Goal: Check status: Check status

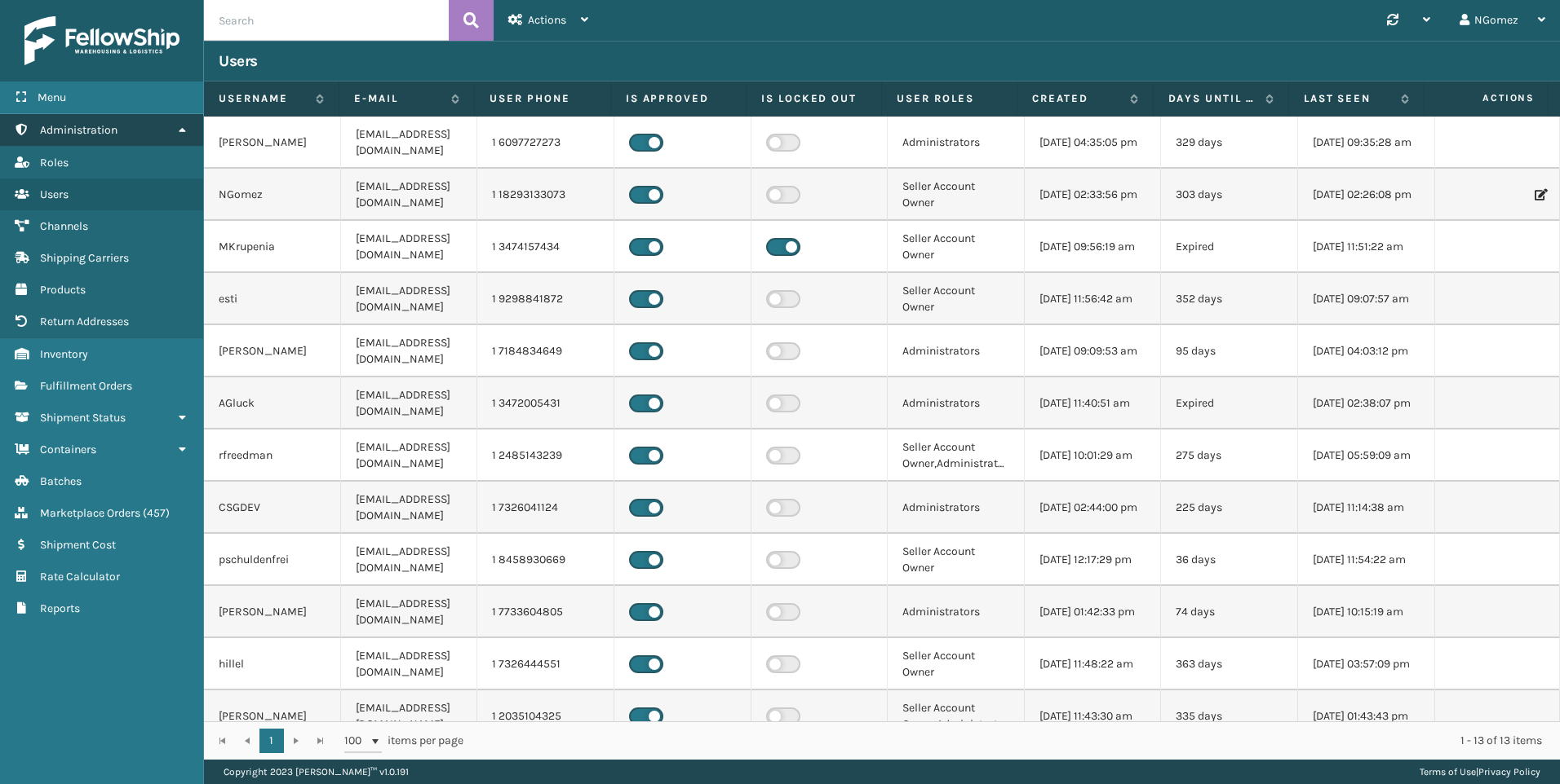
click at [147, 133] on link "Administration" at bounding box center [102, 130] width 203 height 32
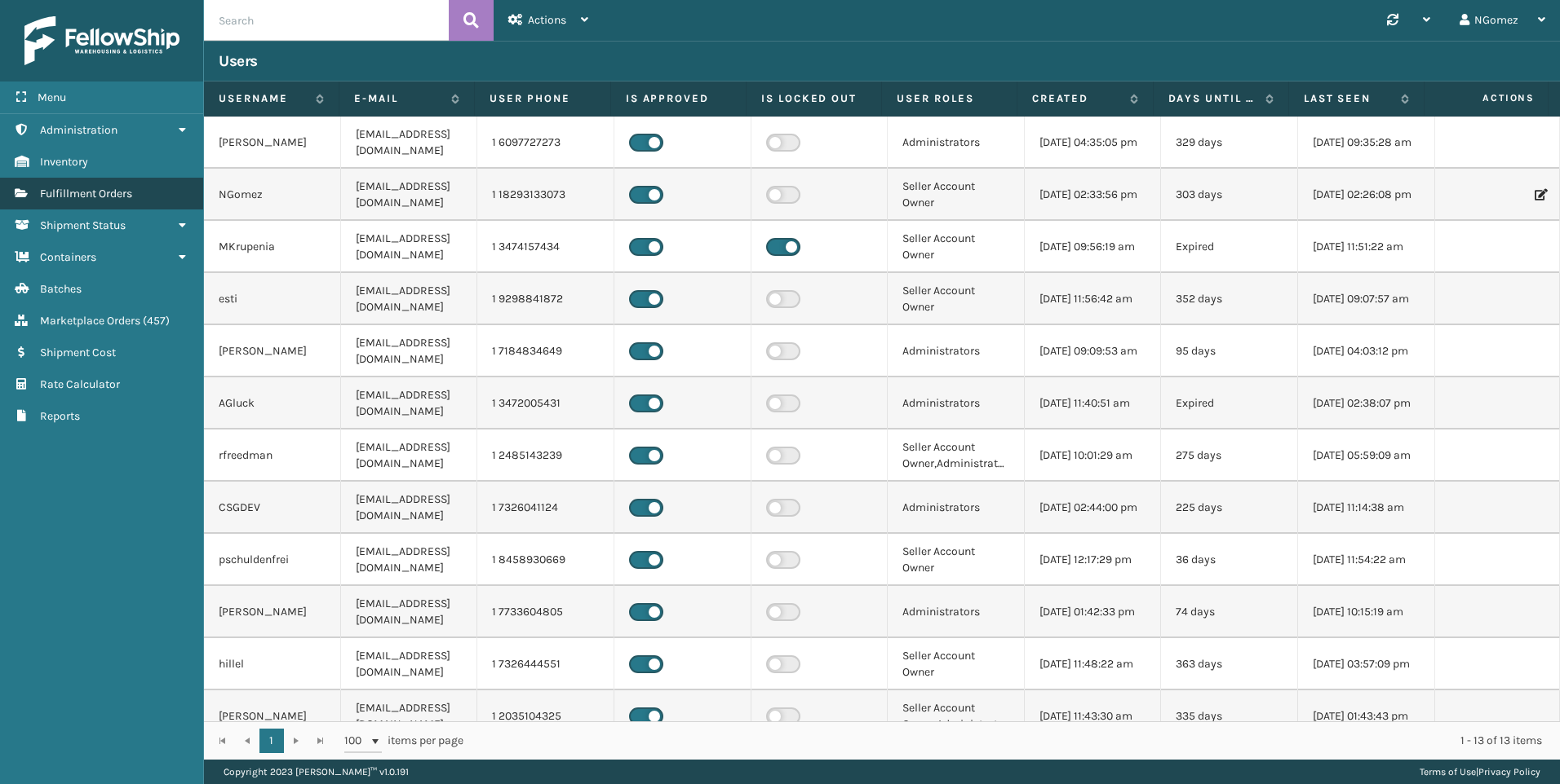
click at [144, 202] on link "Fulfillment Orders" at bounding box center [102, 193] width 203 height 32
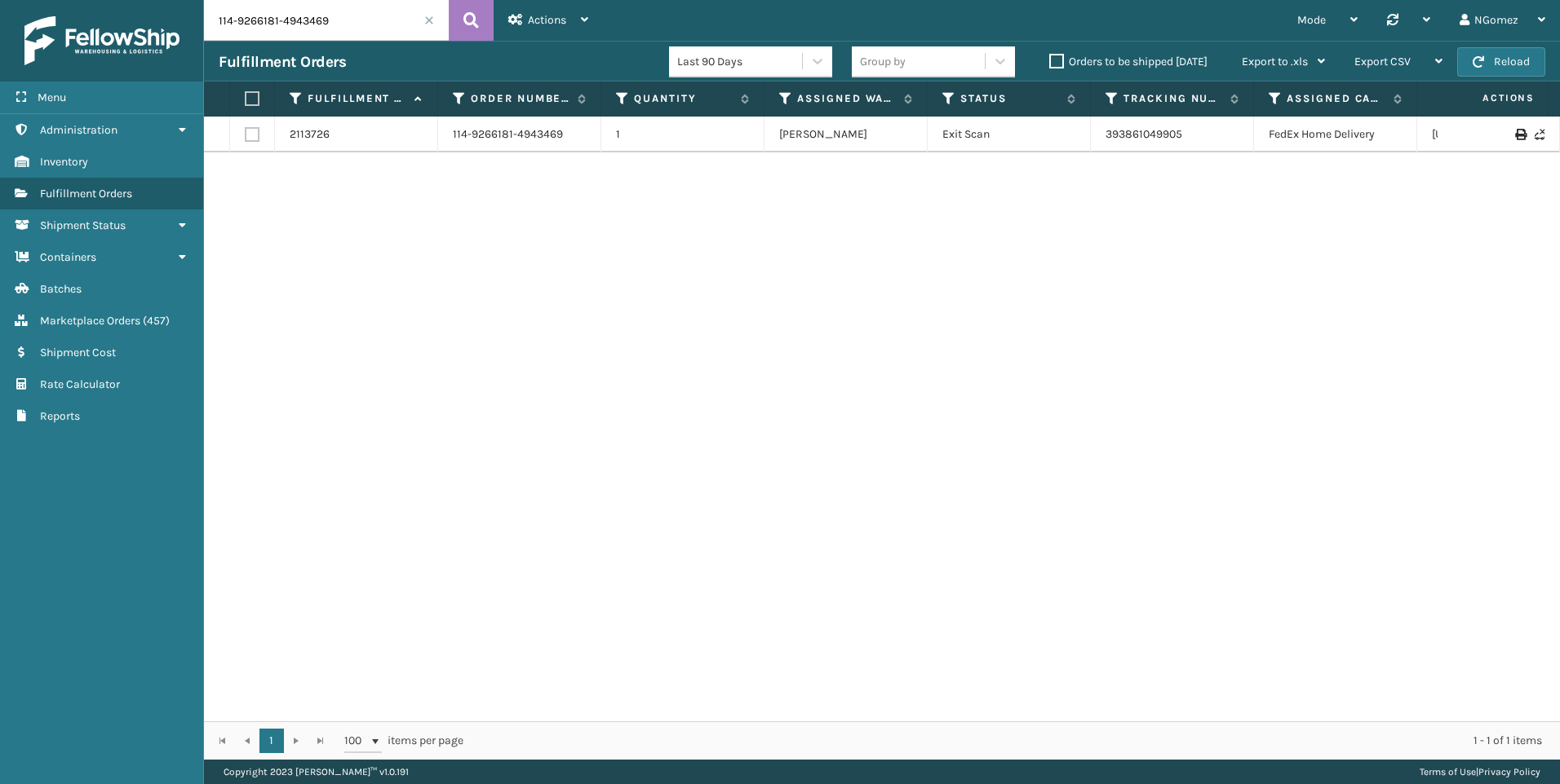
click at [251, 27] on input "114-9266181-4943469" at bounding box center [326, 20] width 244 height 40
click at [478, 28] on icon at bounding box center [471, 20] width 16 height 25
click at [1158, 135] on link "884965691236" at bounding box center [1144, 142] width 78 height 14
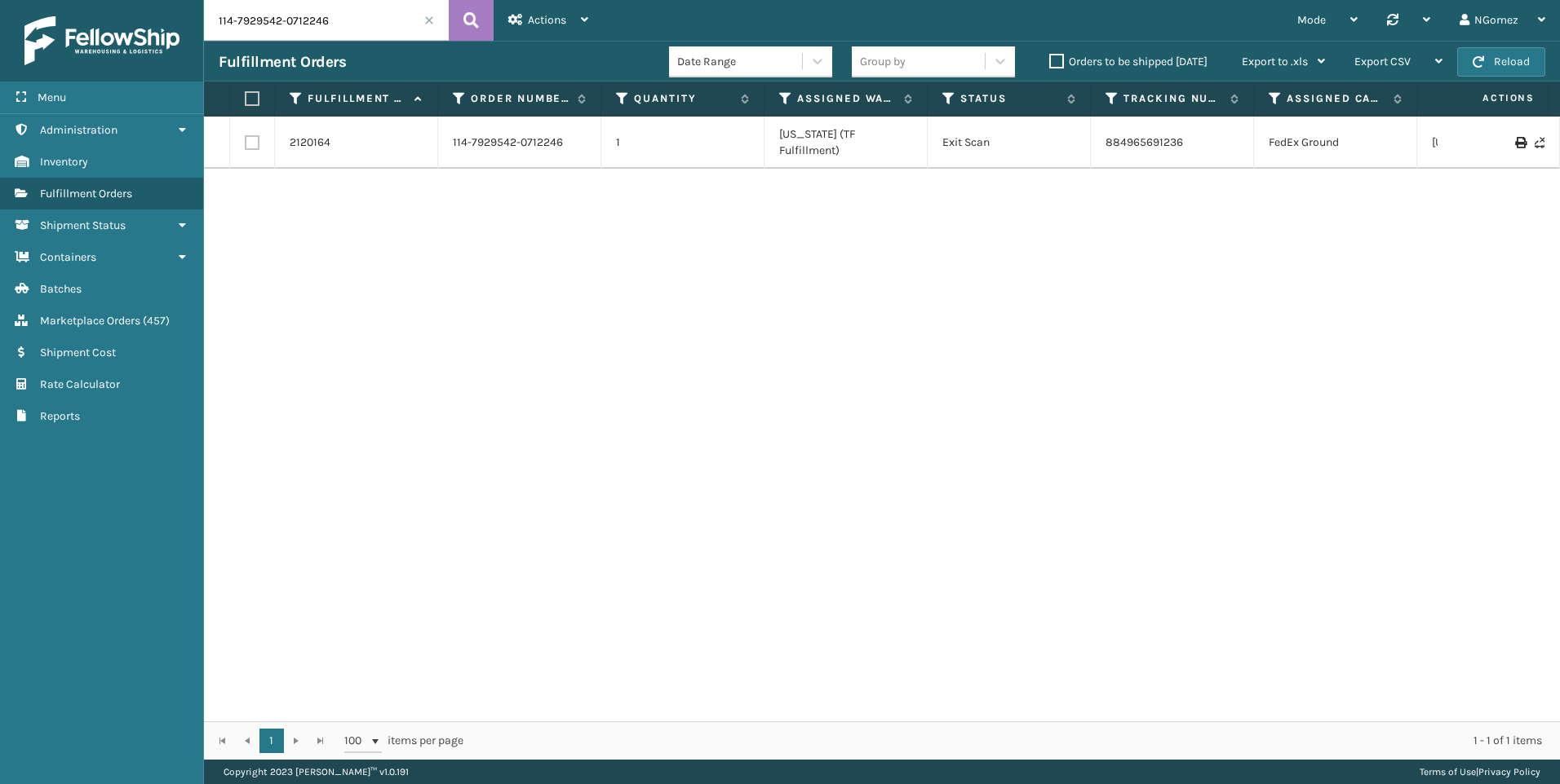
drag, startPoint x: 363, startPoint y: 35, endPoint x: 209, endPoint y: 22, distance: 154.5
click at [209, 22] on input "114-7929542-0712246" at bounding box center [326, 20] width 244 height 40
click at [332, 21] on input "114-7929542-0712246" at bounding box center [326, 20] width 244 height 40
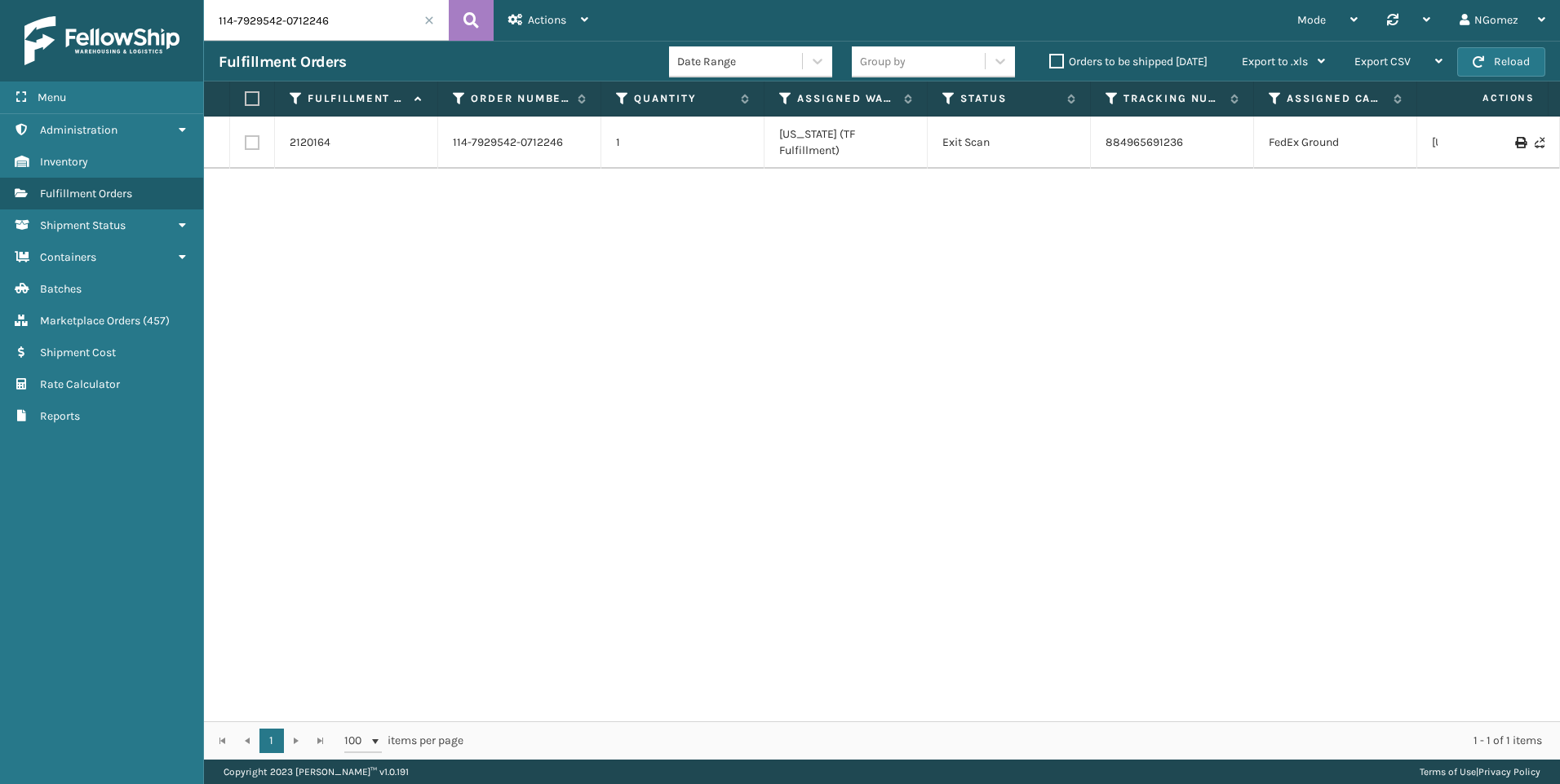
paste input "9266181-4943469"
type input "114-9266181-4943469"
click at [1138, 142] on td "393861049905" at bounding box center [1173, 134] width 164 height 35
click at [1138, 136] on link "393861049905" at bounding box center [1144, 134] width 77 height 14
